Goal: Communication & Community: Answer question/provide support

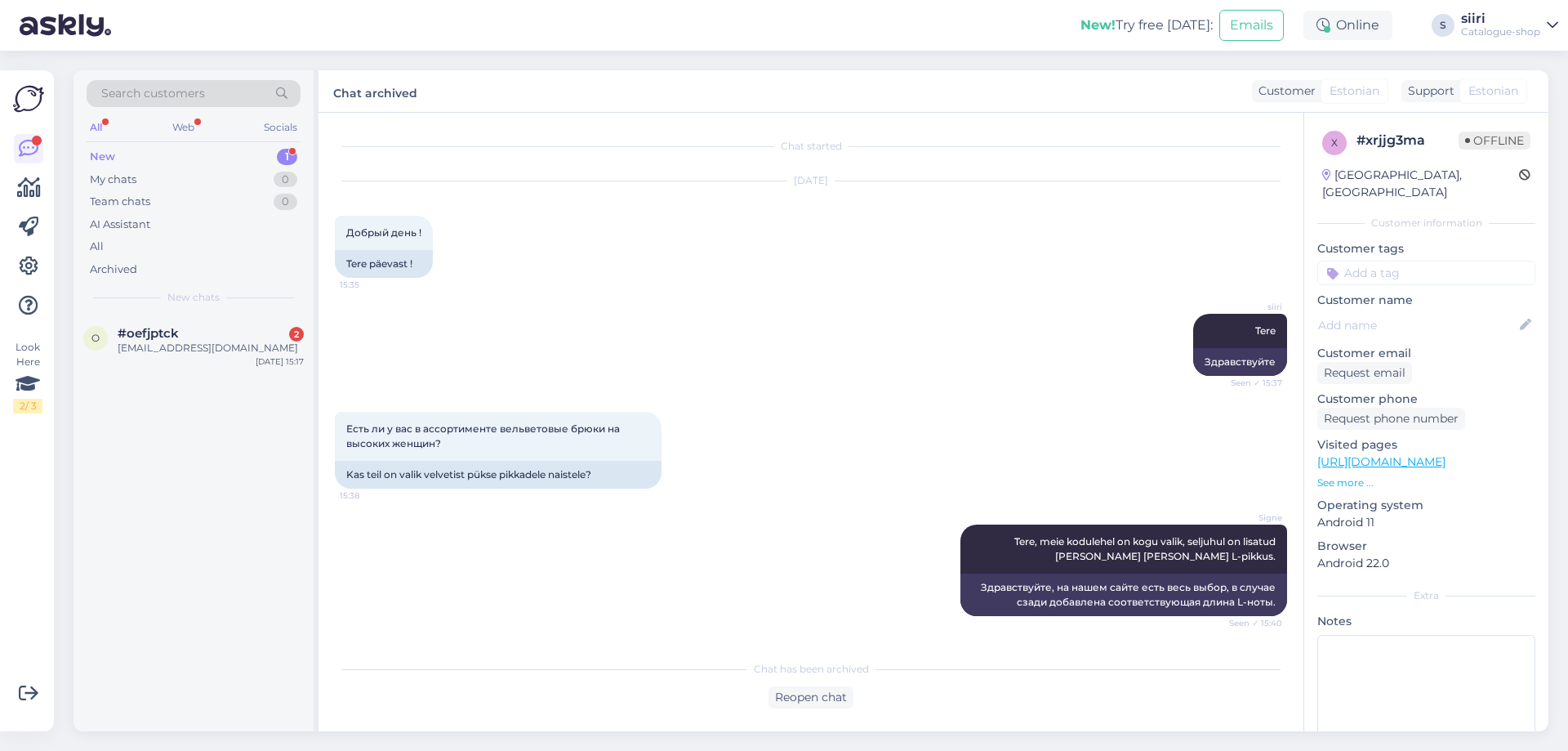
scroll to position [652, 0]
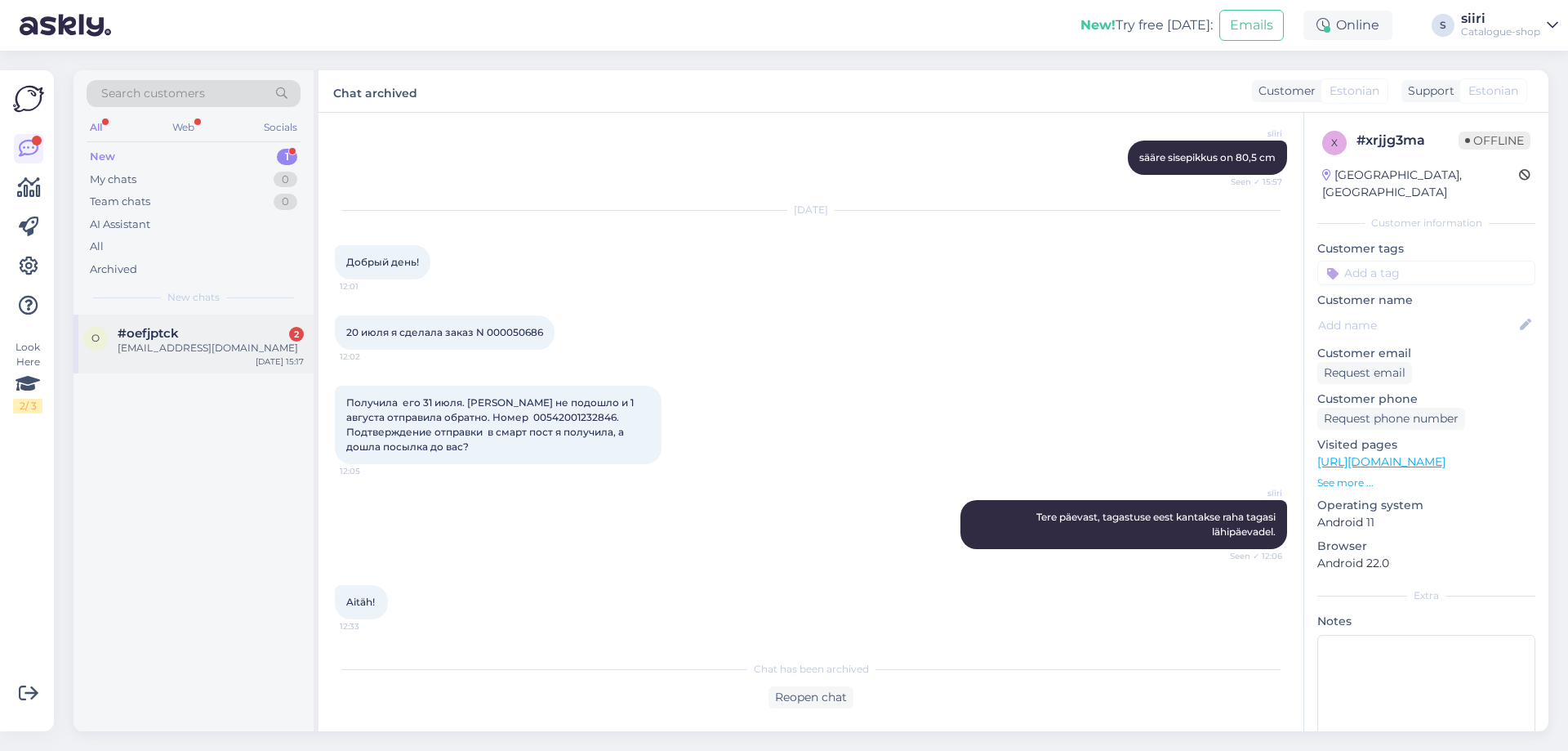
click at [162, 353] on div "[EMAIL_ADDRESS][DOMAIN_NAME]" at bounding box center [210, 348] width 186 height 15
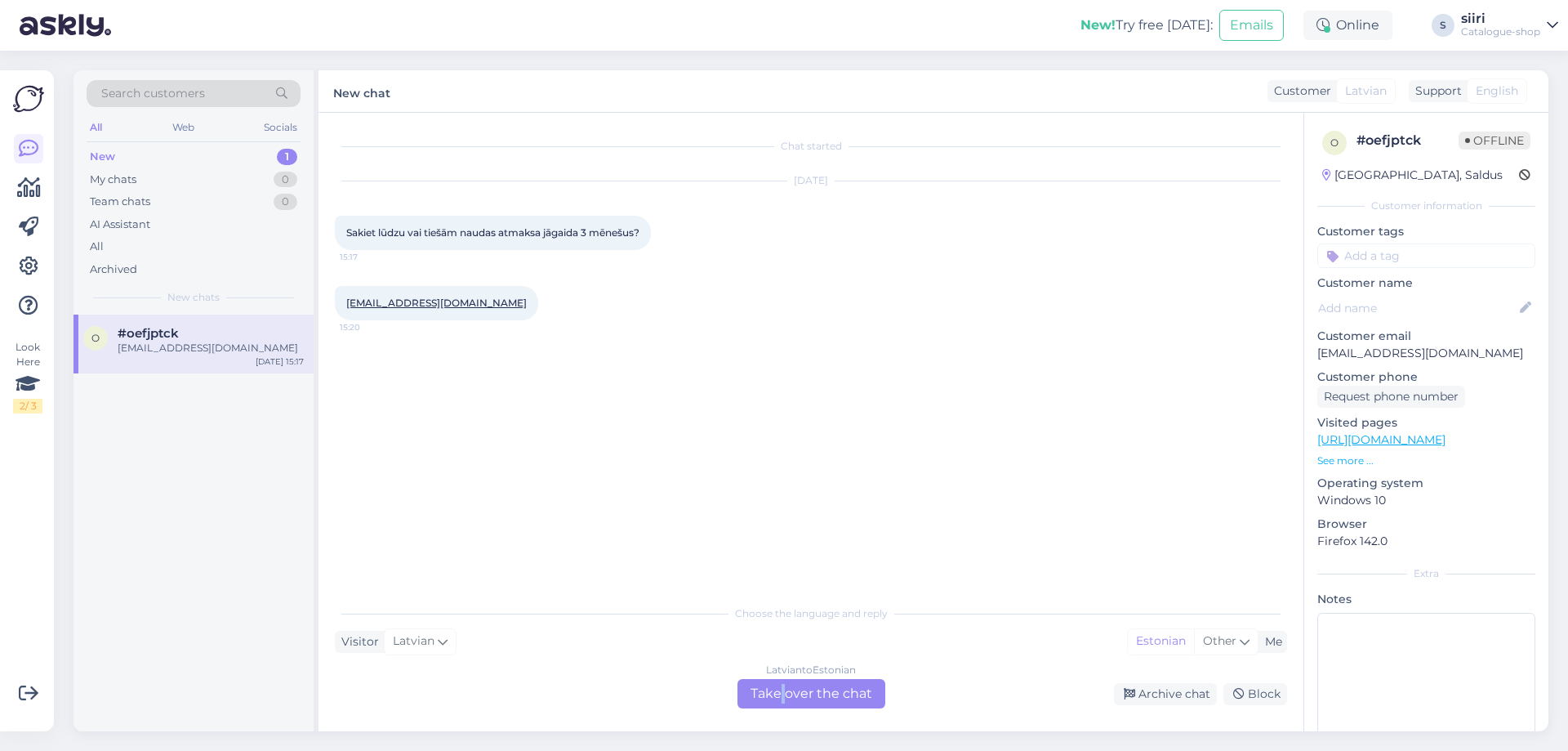
click at [783, 683] on div "[DEMOGRAPHIC_DATA] to Estonian Take over the chat" at bounding box center [811, 693] width 147 height 29
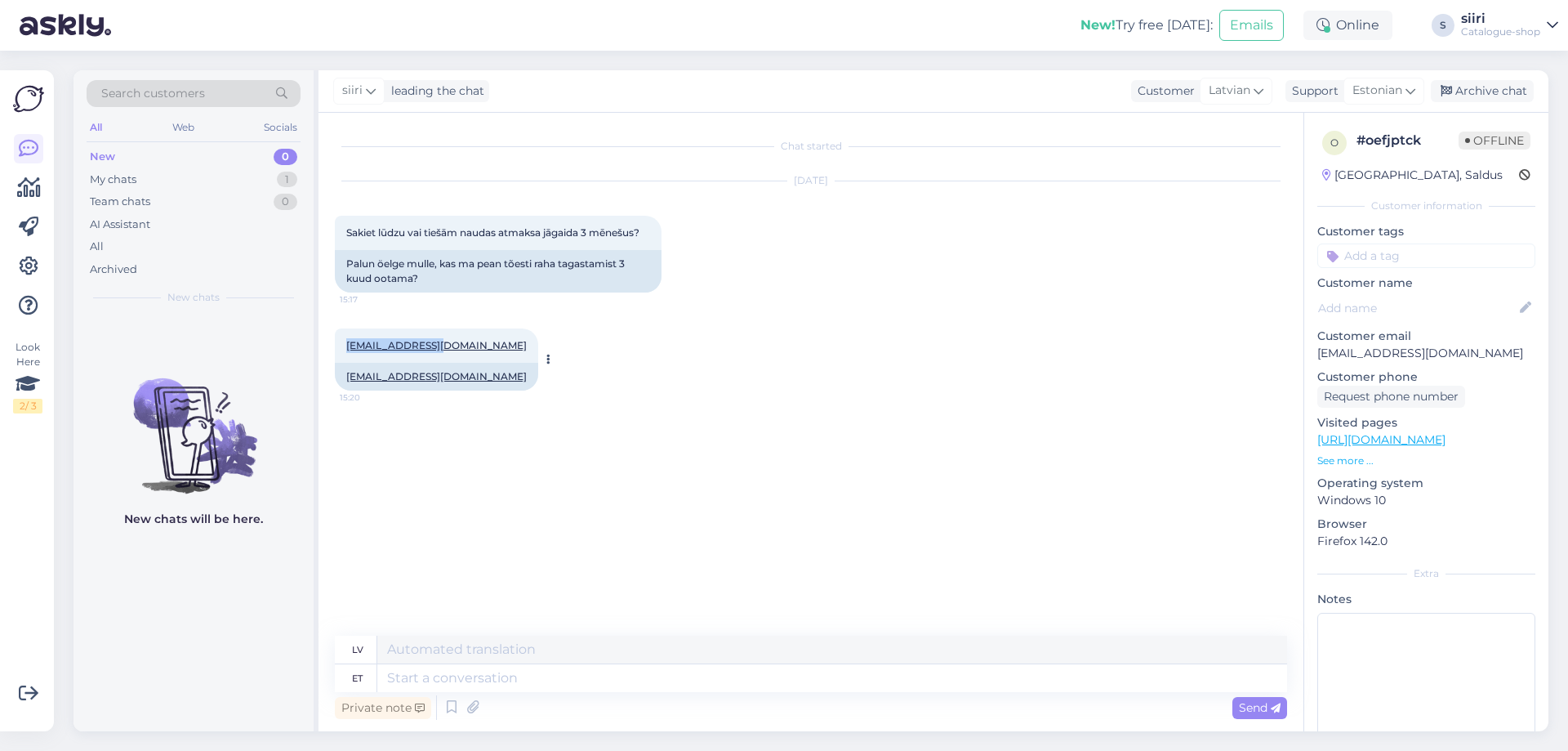
drag, startPoint x: 433, startPoint y: 343, endPoint x: 347, endPoint y: 344, distance: 86.0
click at [347, 344] on div "[EMAIL_ADDRESS][DOMAIN_NAME] 15:20" at bounding box center [437, 345] width 203 height 34
copy link "[EMAIL_ADDRESS][DOMAIN_NAME]"
click at [434, 679] on textarea at bounding box center [832, 678] width 910 height 28
type textarea "T"
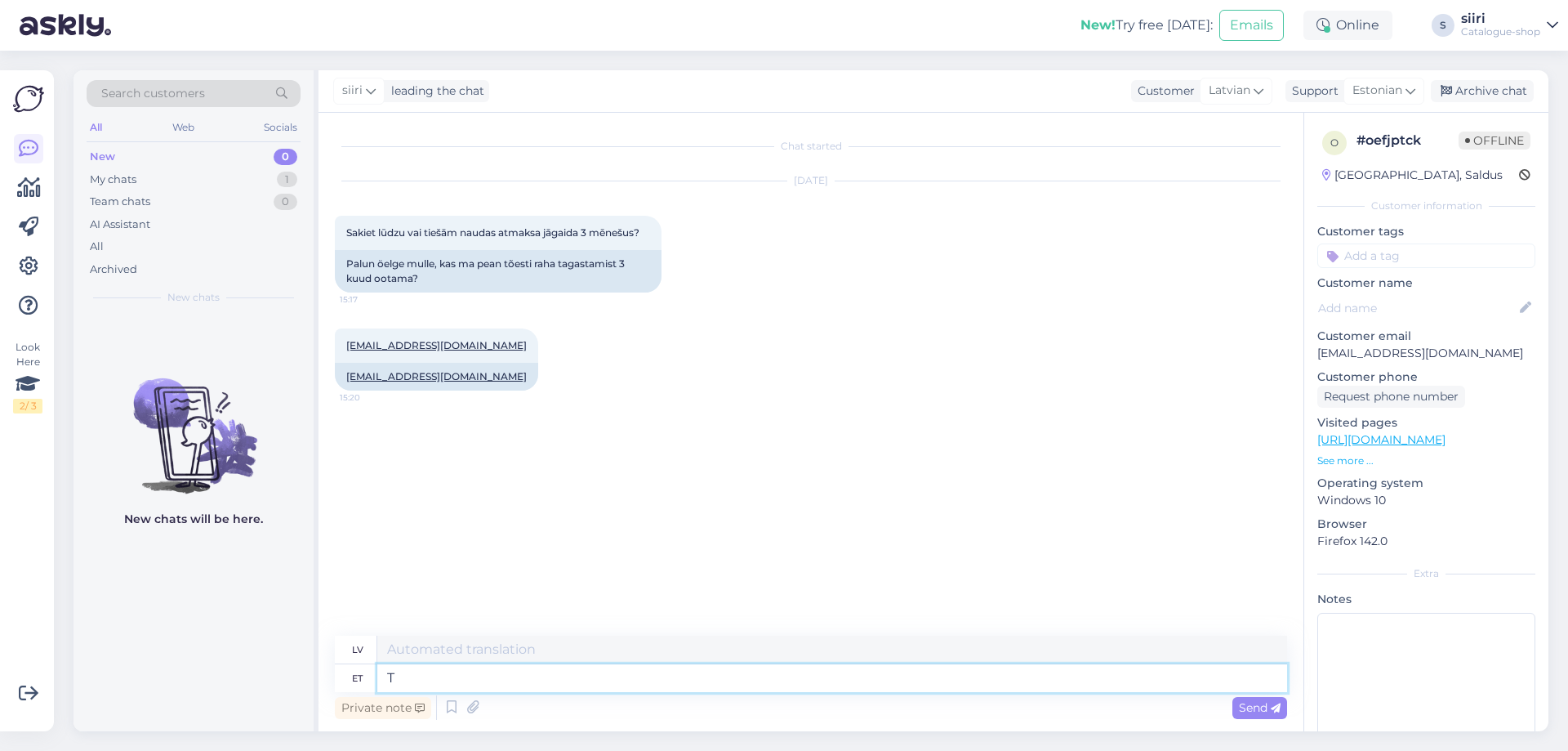
type textarea "T"
type textarea "TERE"
type textarea "SVEIKI"
type textarea "T"
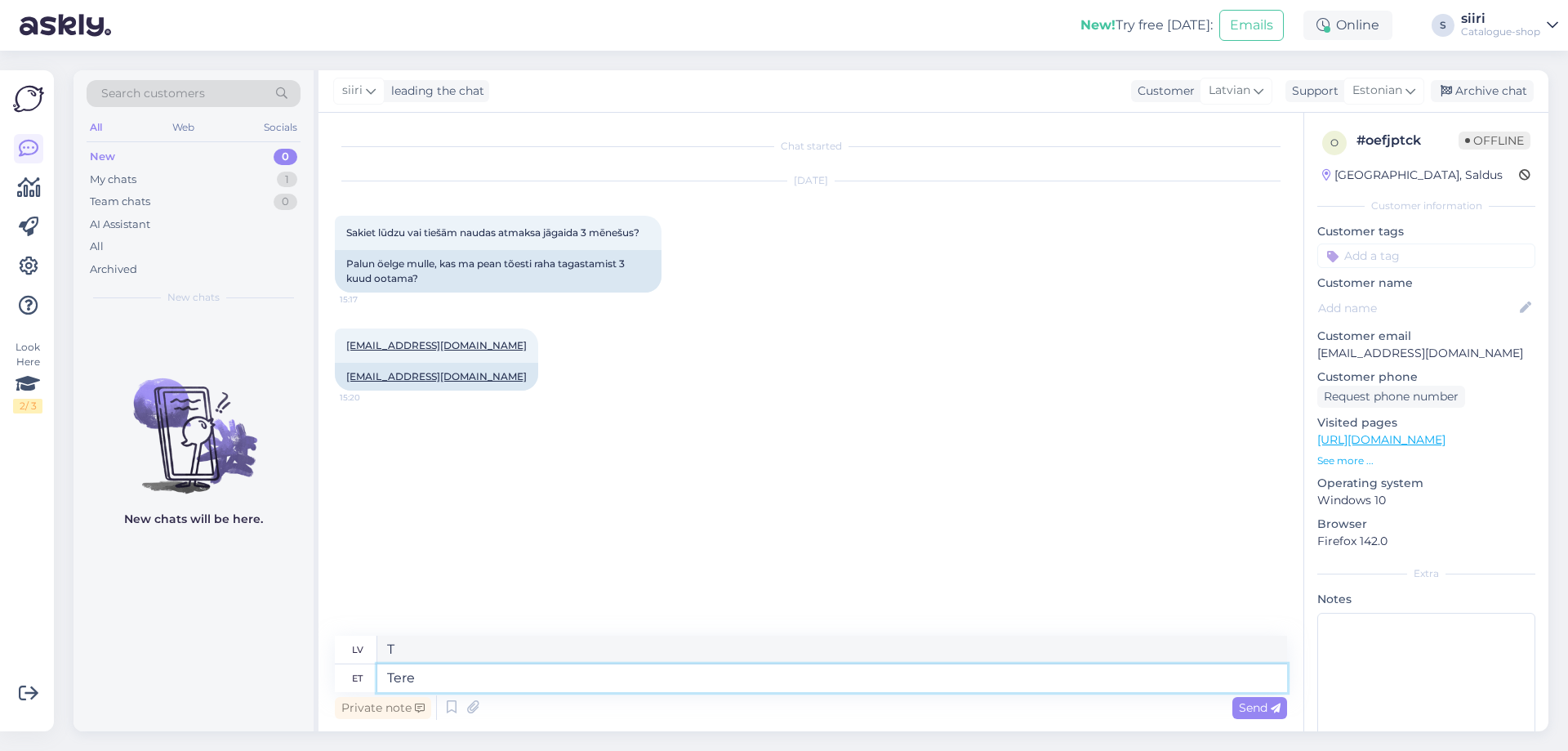
type textarea "Tere"
type textarea "Sveiki"
type textarea "Tere päevast"
type textarea "Labdien"
type textarea "Tere päevast,"
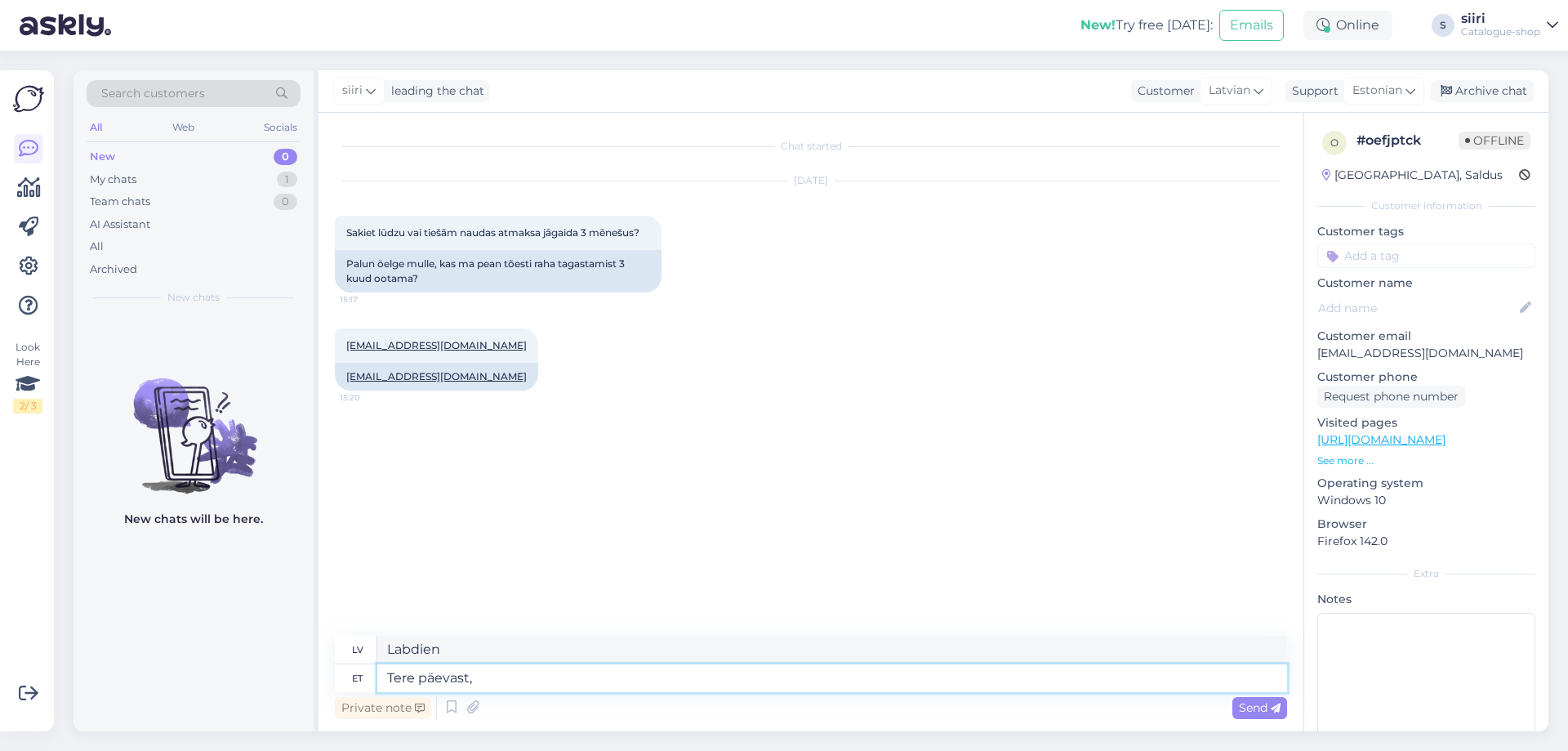
type textarea "Labdien,"
type textarea "Tere päevast, vabandame"
type textarea "Labdien, atvainojiet."
type textarea "Tere päevast, vabandame tekkinud e"
type textarea "Labdien, atvainojamies par sagādātajām neērtībām."
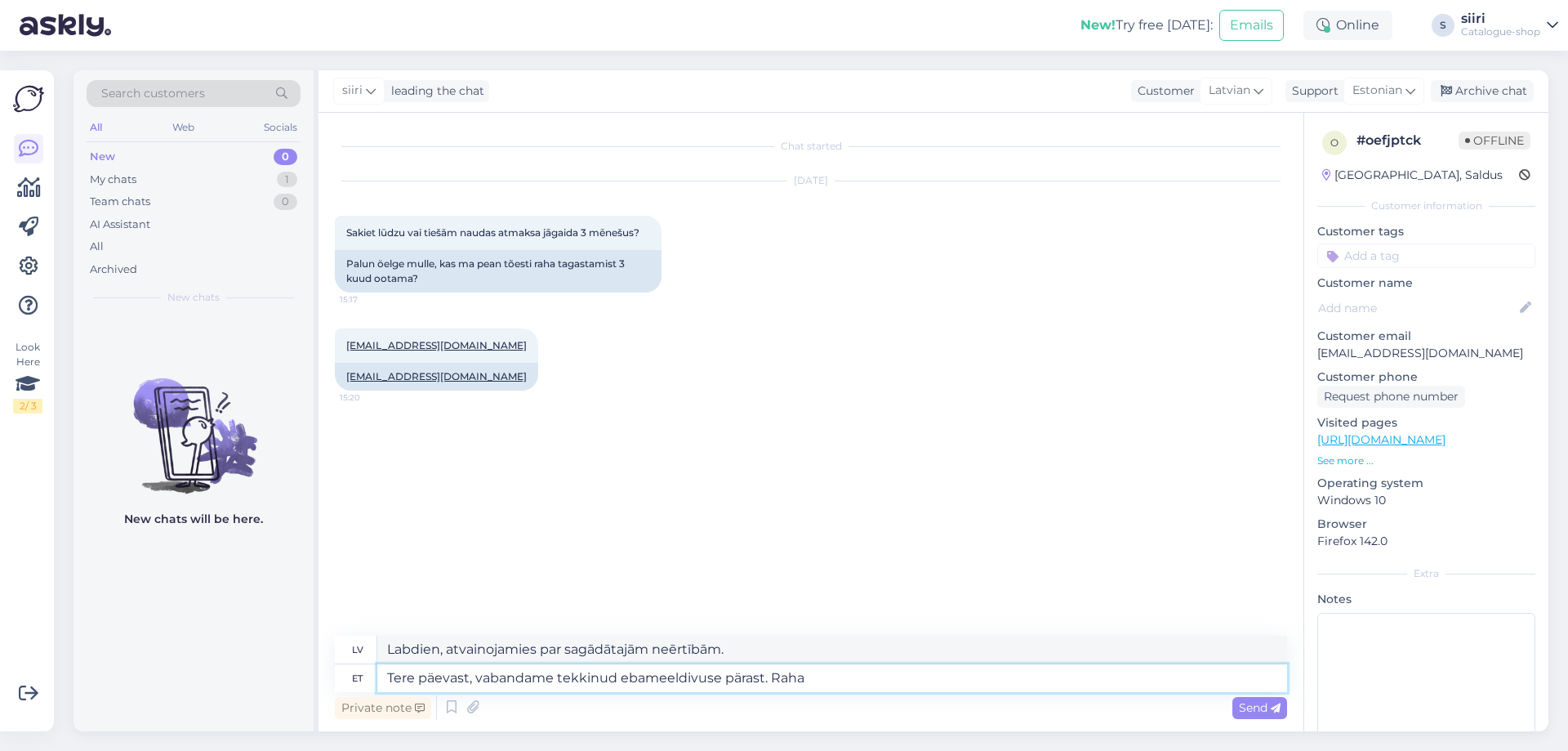
type textarea "Tere päevast, vabandame tekkinud ebameeldivuse pärast. Raha t"
type textarea "Labdien, atvainojamies par sagādātajām neērtībām. [GEOGRAPHIC_DATA]"
type textarea "Tere päevast, vabandame tekkinud ebameeldivuse pärast. Raha tagasikanne"
type textarea "Labdien, atvainojamies par sagādātajām neērtībām. Naudas atmaksa"
type textarea "Tere päevast, vabandame tekkinud ebameeldivuse pärast. Raha tagasikanne vormist…"
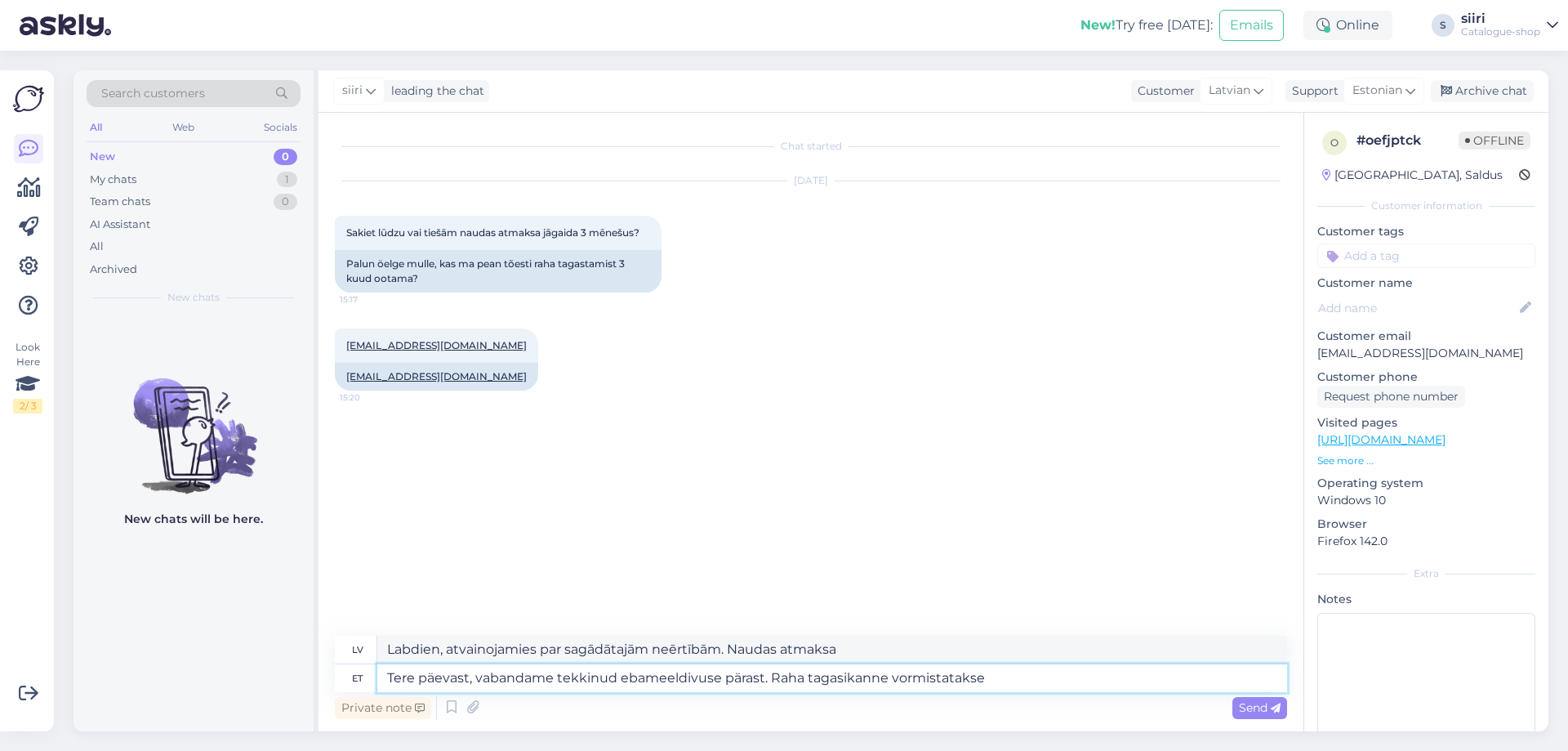
type textarea "Labdien, atvainojamies par sagādātajām neērtībām. Naudas atmaksa tiks apstrādāt…"
type textarea "Tere päevast, vabandame tekkinud ebameeldivuse pärast. Raha tagasikanne vormist…"
type textarea "Labdien, atvainojamies par sagādātajām neērtībām. Naudas atmaksa tiks apstrādāt…"
type textarea "Tere päevast, vabandame tekkinud ebameeldivuse pärast. Raha tagasikanne vormist…"
type textarea "Labdien, atvainojamies par sagādātajām neērtībām. Naudas atmaksa tiks apstrādāt…"
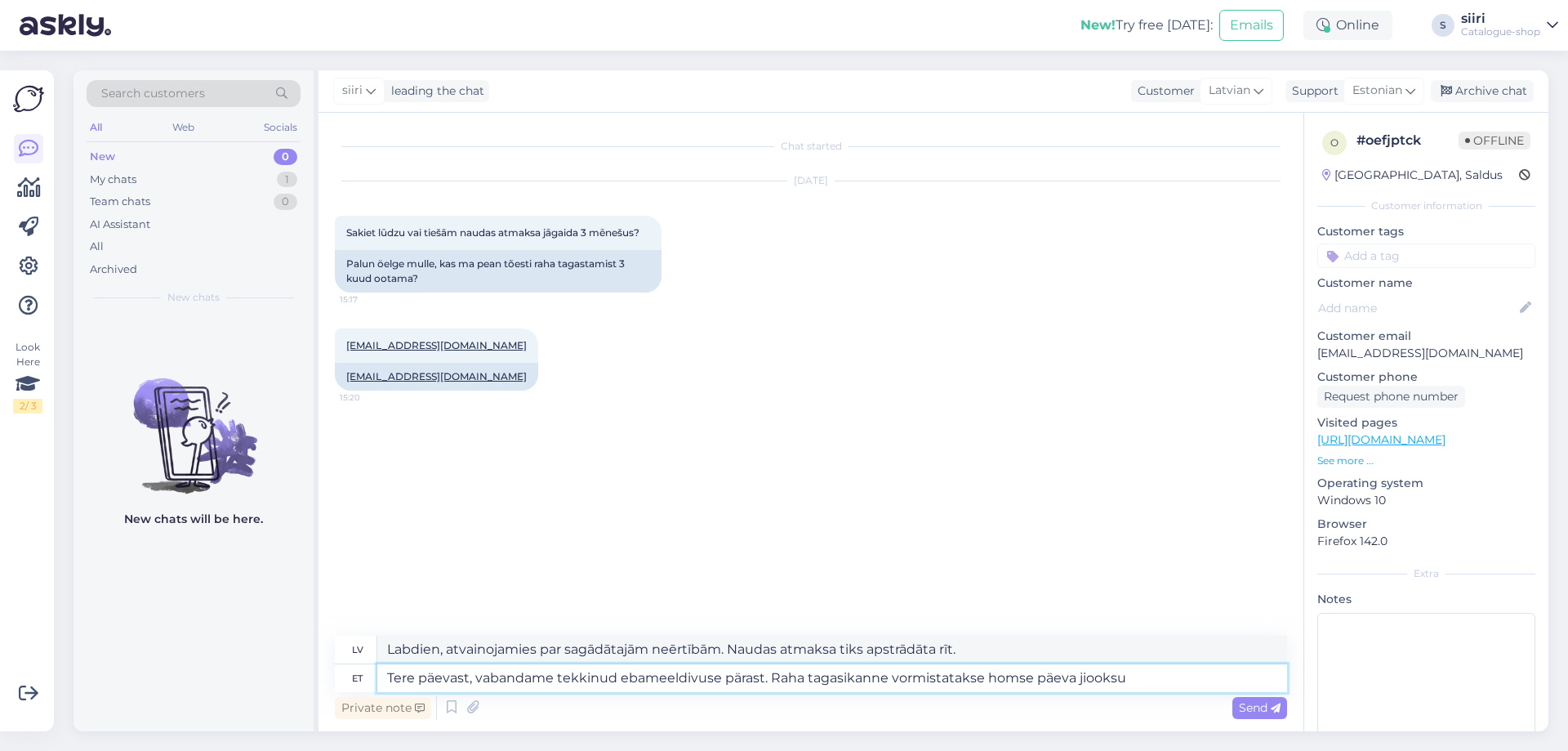
type textarea "Tere päevast, vabandame tekkinud ebameeldivuse pärast. Raha tagasikanne vormist…"
type textarea "Labdien, atvainojamies par sagādātajām neērtībām. Naudas atmaksa tiks apstrādāt…"
type textarea "Tere päevast, vabandame tekkinud ebameeldivuse pärast. Raha tagasikanne vormist…"
type textarea "Labdien, atvainojamies par sagādātajām neērtībām. Naudas atmaksa tiks apstrādāt…"
type textarea "Tere päevast, vabandame tekkinud ebameeldivuse pärast. Raha tagasikanne vormist…"
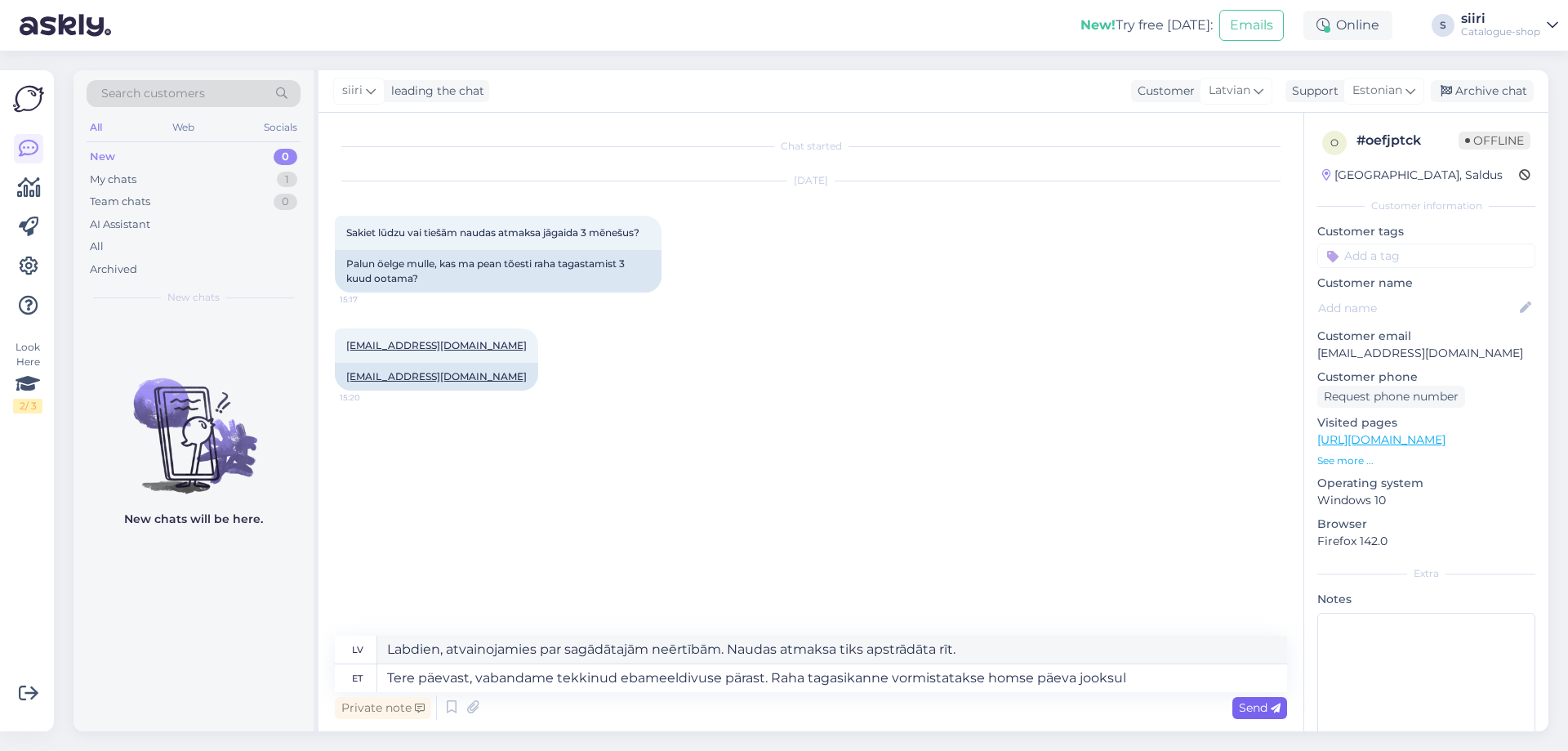
click at [1254, 704] on span "Send" at bounding box center [1260, 708] width 42 height 15
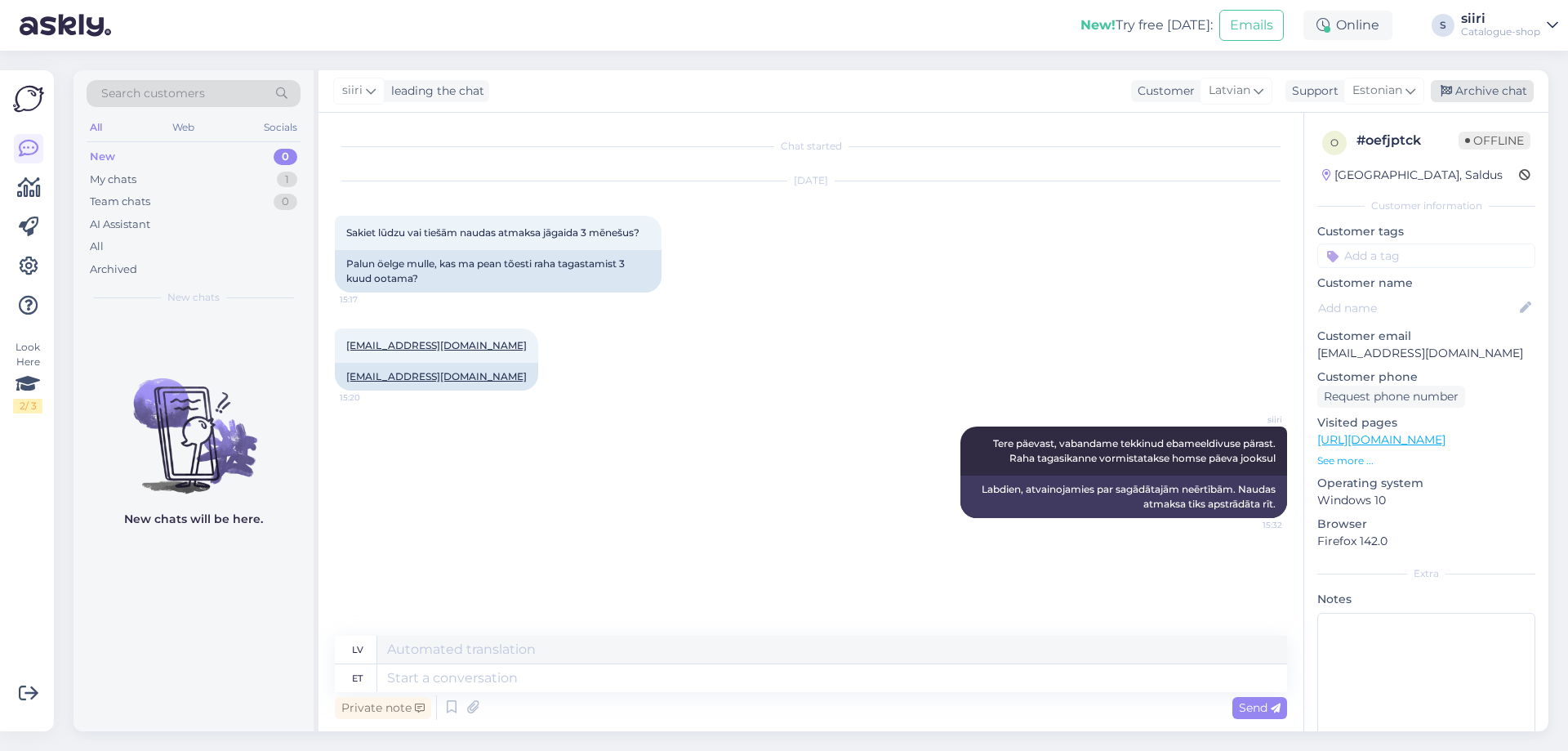
click at [1487, 87] on div "Archive chat" at bounding box center [1481, 91] width 102 height 22
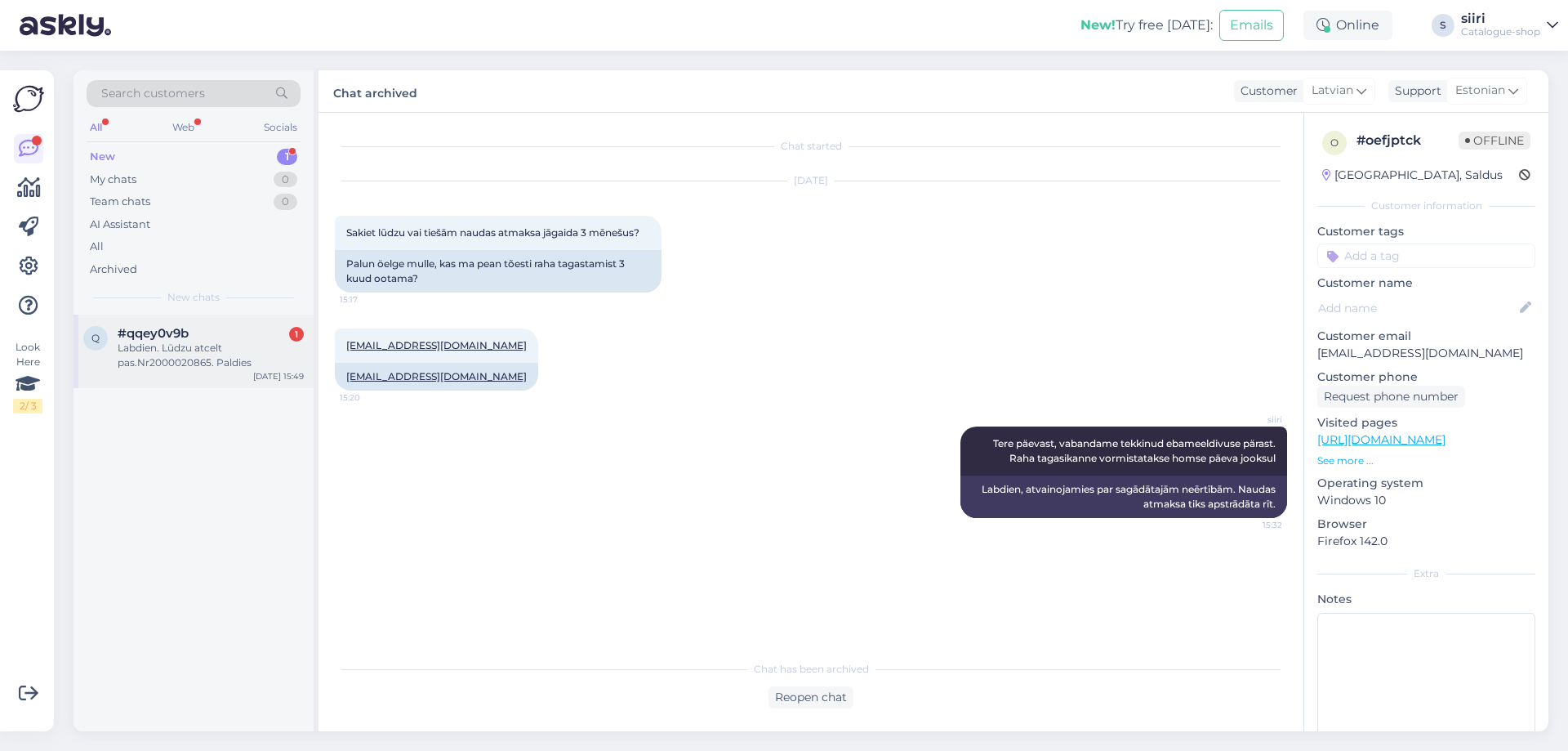
click at [167, 355] on div "Labdien. Lūdzu atcelt pas.Nr2000020865. Paldies" at bounding box center [210, 355] width 186 height 29
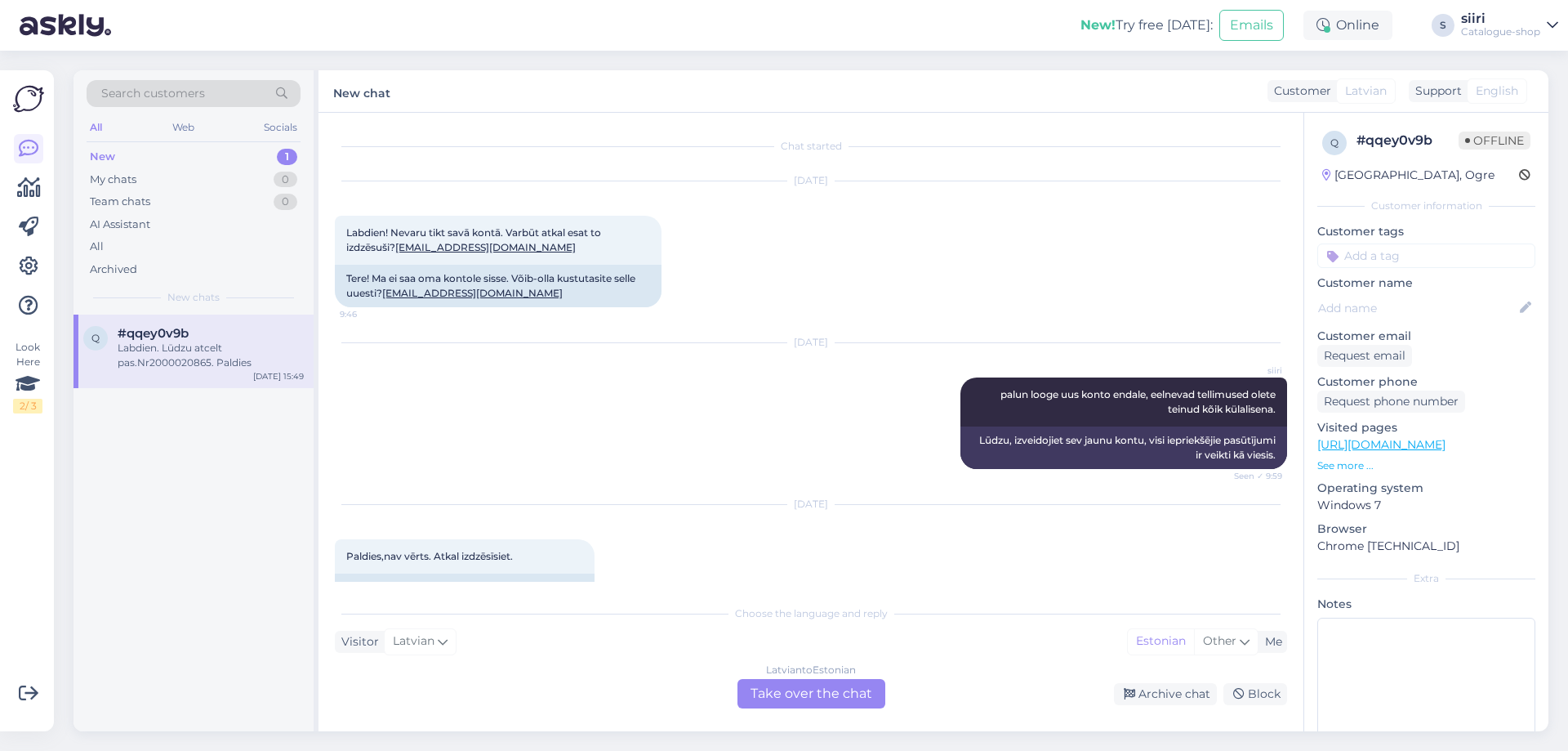
scroll to position [696, 0]
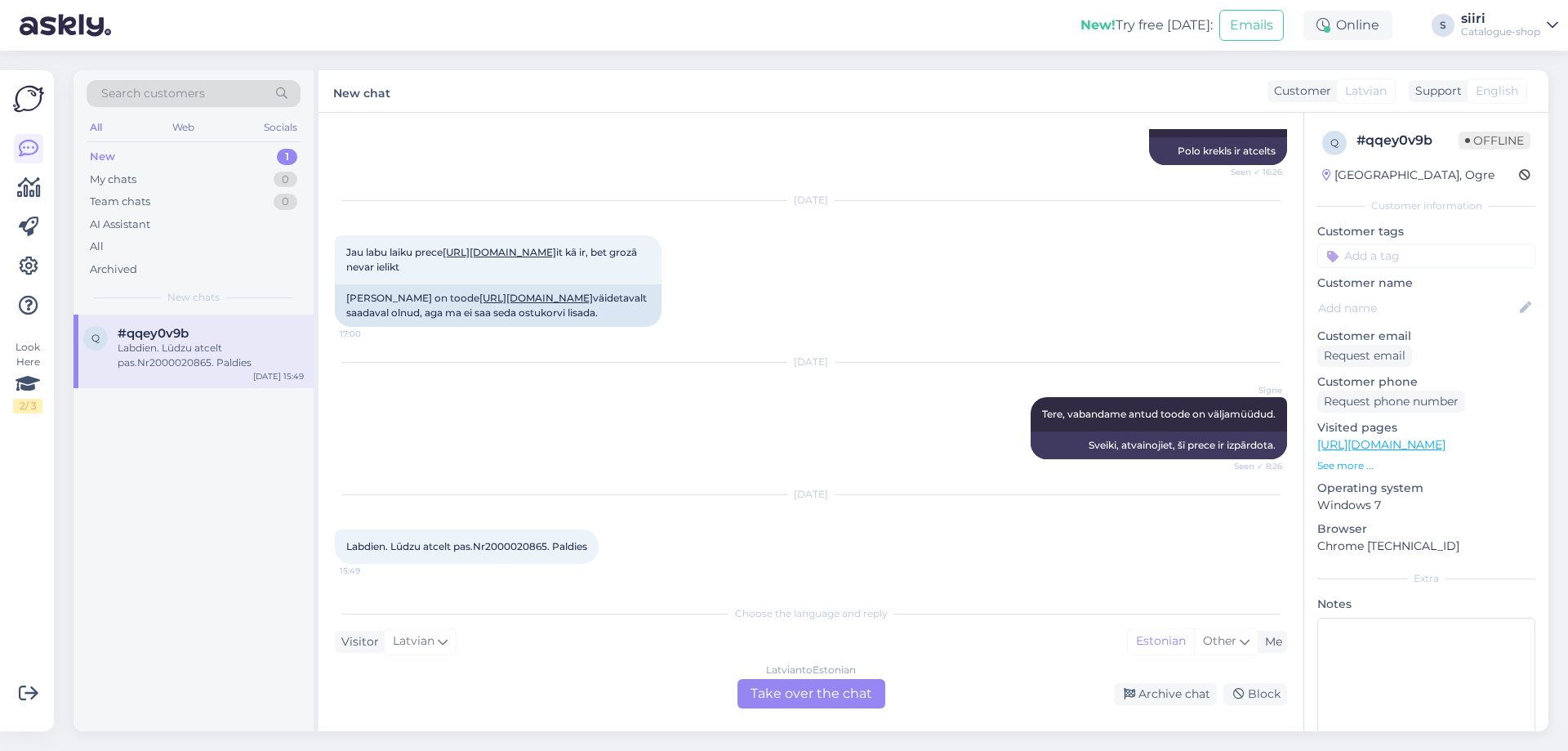
click at [794, 693] on div "[DEMOGRAPHIC_DATA] to Estonian Take over the chat" at bounding box center [811, 693] width 147 height 29
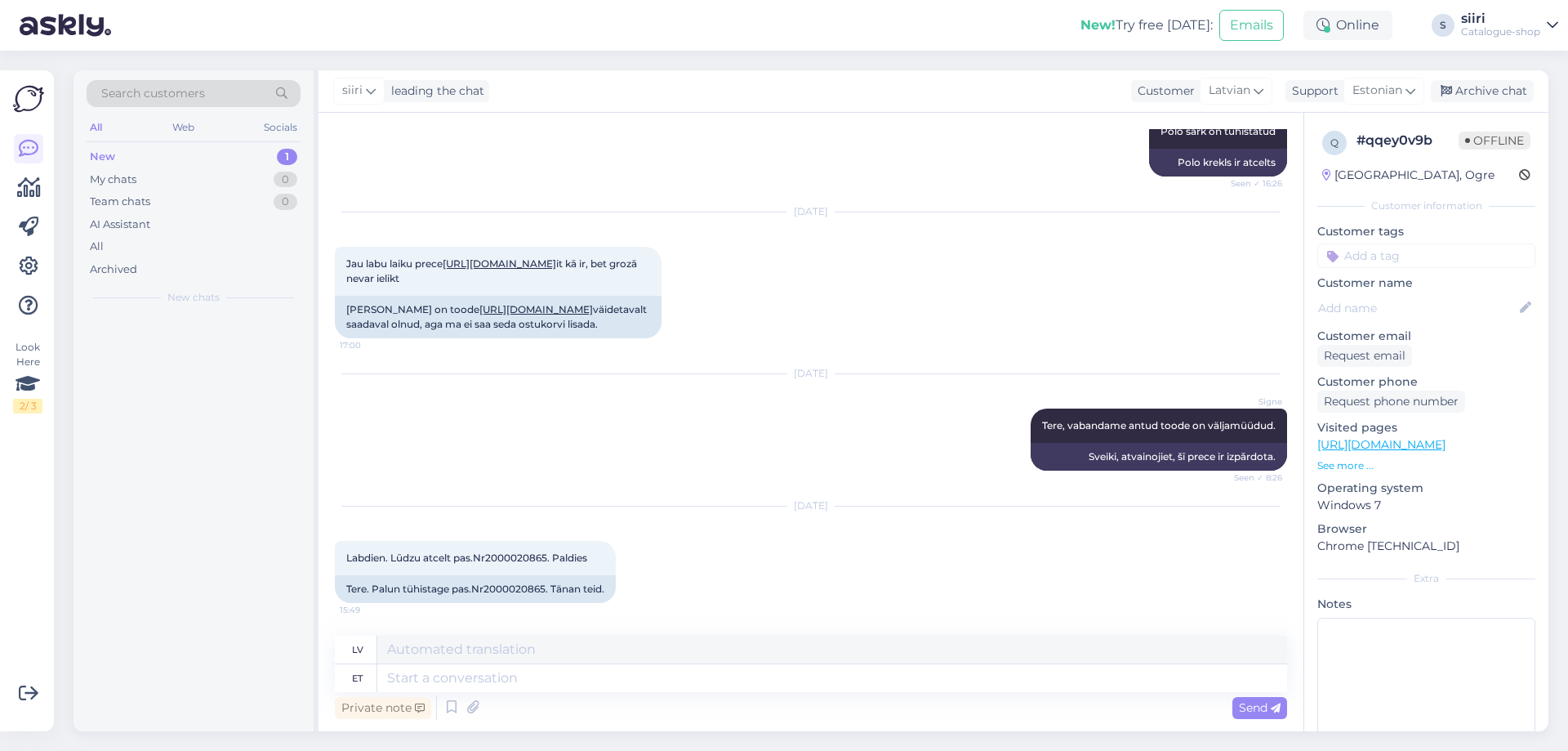
scroll to position [684, 0]
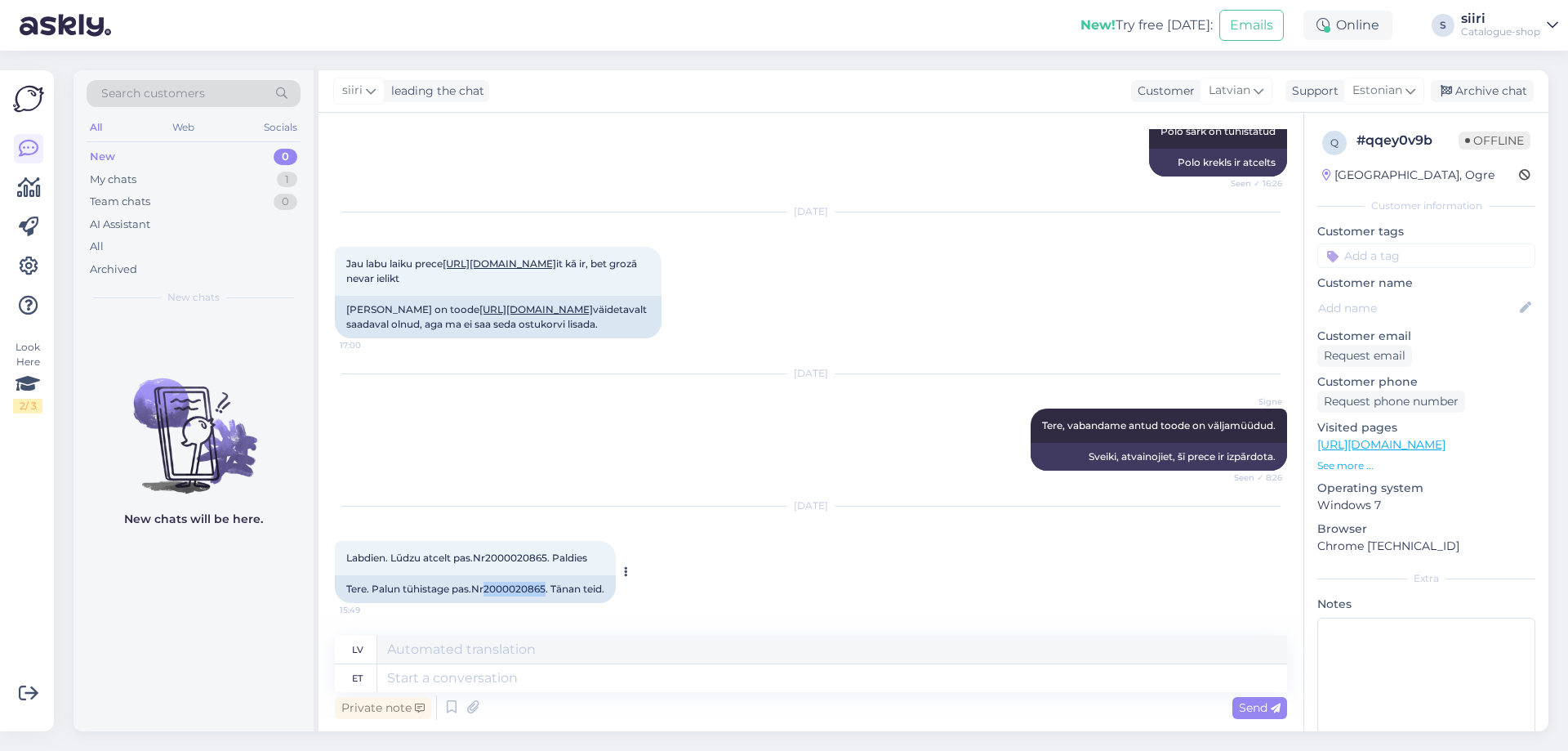
drag, startPoint x: 487, startPoint y: 588, endPoint x: 545, endPoint y: 581, distance: 58.4
click at [545, 581] on div "Tere. Palun tühistage pas.Nr2000020865. Tänan teid." at bounding box center [475, 588] width 281 height 28
copy div "2000020865"
click at [402, 623] on div "Chat started [DATE] Labdien! Nevaru tikt savā kontā. Varbūt atkal esat to izdzē…" at bounding box center [811, 422] width 985 height 618
click at [403, 673] on textarea at bounding box center [832, 678] width 910 height 28
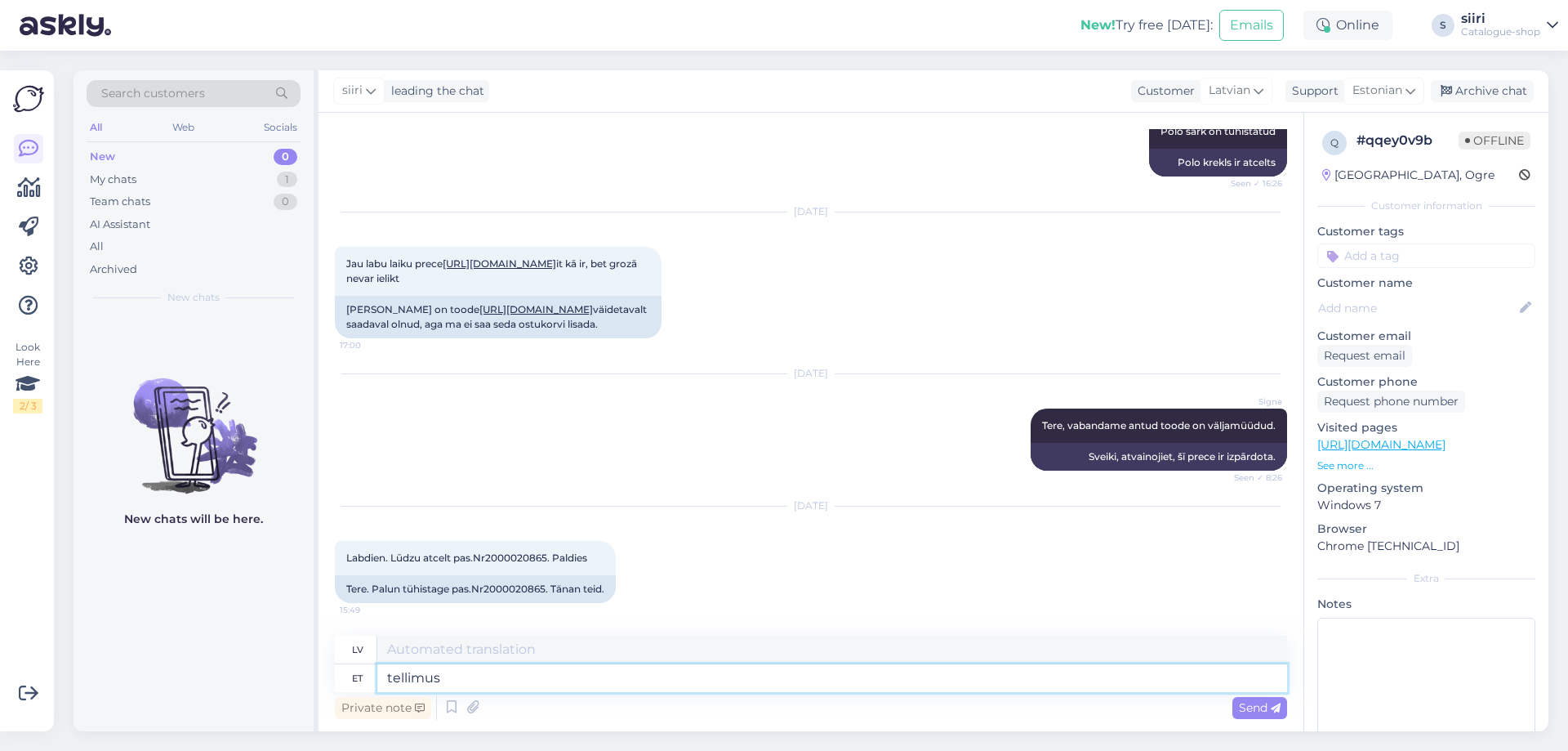
type textarea "tellimus"
type textarea "pasūtījums"
type textarea "tellimus on"
type textarea "pasūtījums ir"
type textarea "tellimus on tühistatud"
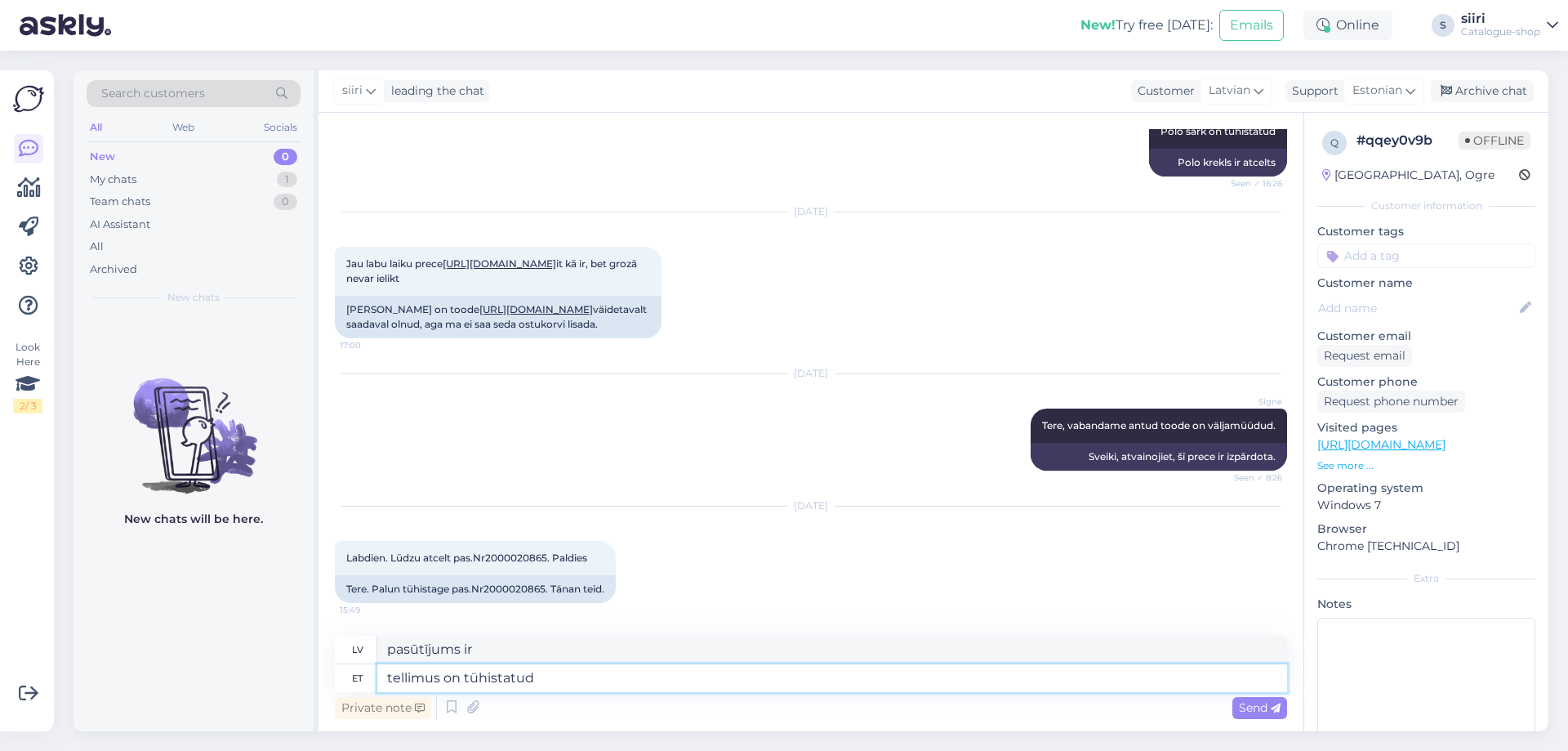
type textarea "pasūtījums ir atcelts"
type textarea "tellimus on tühistatud"
click at [1250, 711] on span "Send" at bounding box center [1260, 708] width 42 height 15
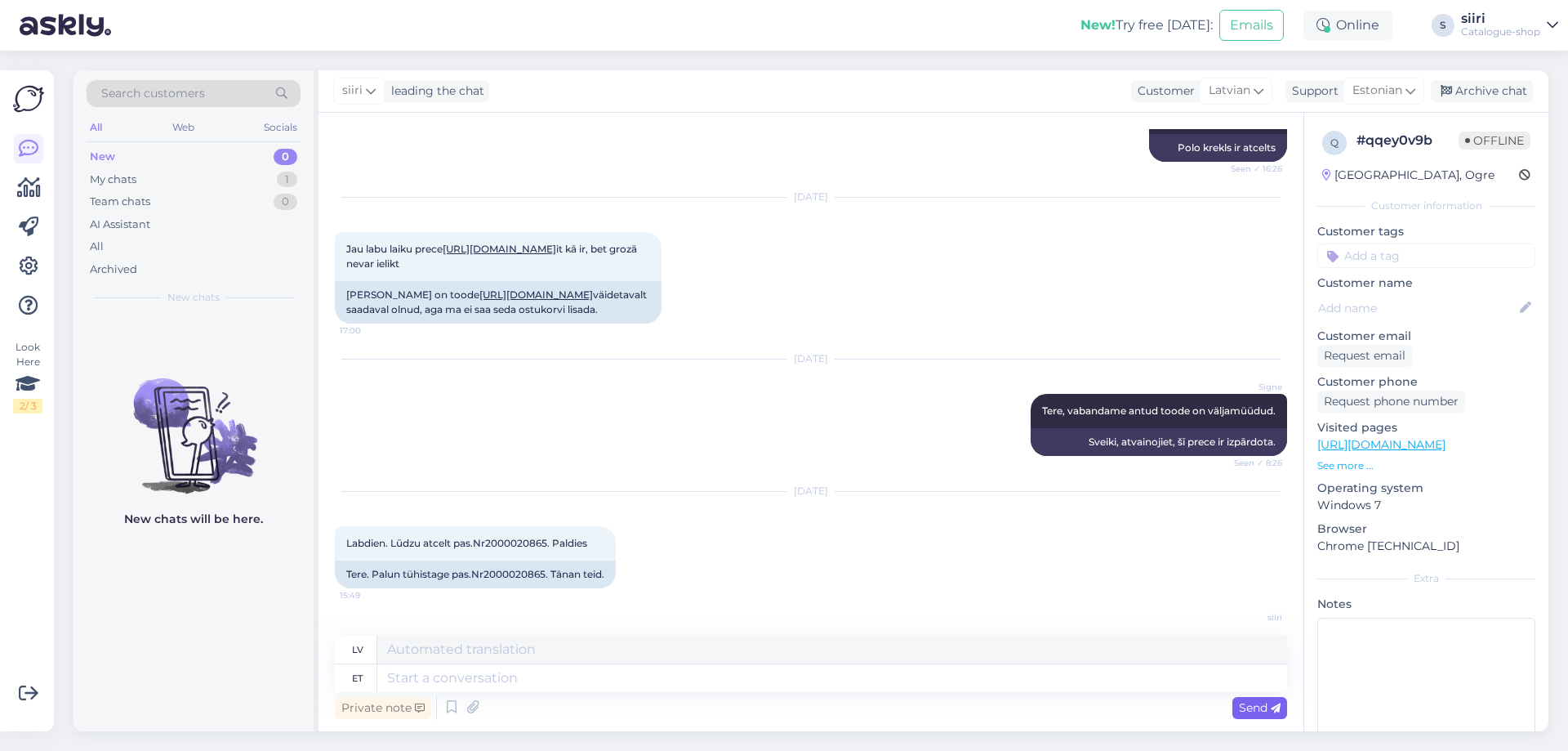
scroll to position [783, 0]
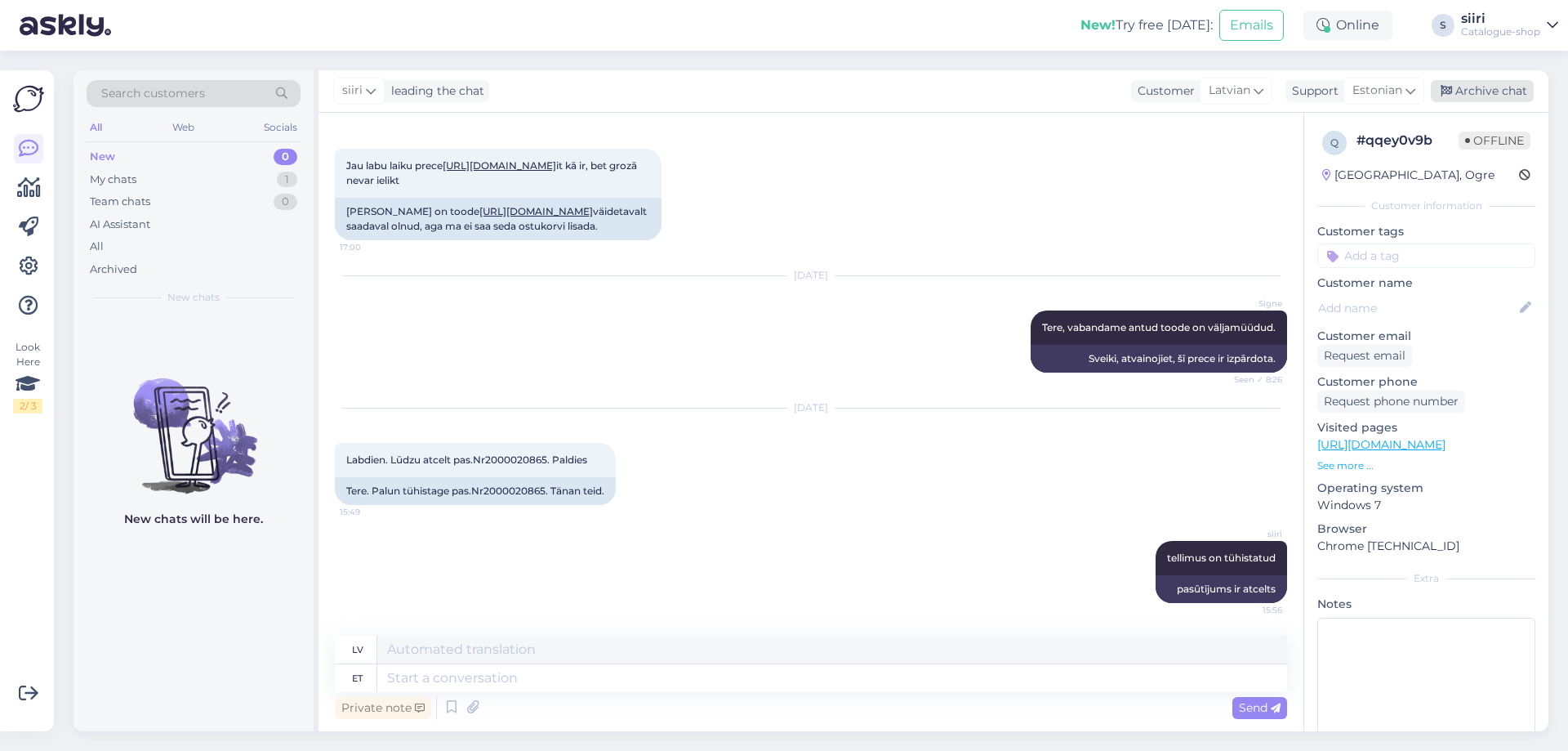
click at [1500, 88] on div "Archive chat" at bounding box center [1481, 91] width 102 height 22
